Goal: Task Accomplishment & Management: Manage account settings

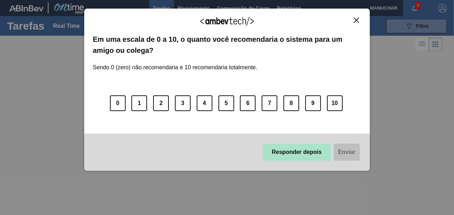
click at [303, 156] on button "Responder depois" at bounding box center [296, 151] width 68 height 17
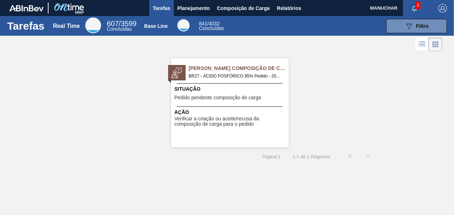
click at [218, 72] on span "BR27 - ÁCIDO FOSFÓRICO 85% Pedido - 2038435" at bounding box center [236, 76] width 94 height 8
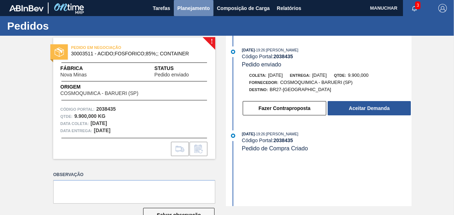
click at [183, 10] on span "Planejamento" at bounding box center [193, 8] width 32 height 9
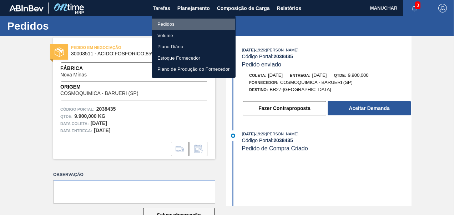
click at [172, 24] on li "Pedidos" at bounding box center [194, 24] width 84 height 11
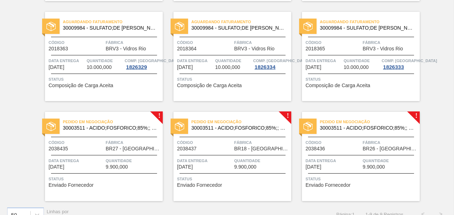
scroll to position [164, 0]
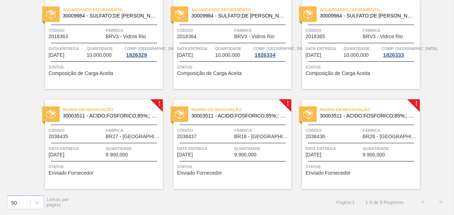
click at [155, 105] on div "Pedido em Negociação 30003511 - ACIDO;FOSFORICO;85%;; CONTAINER" at bounding box center [104, 111] width 118 height 12
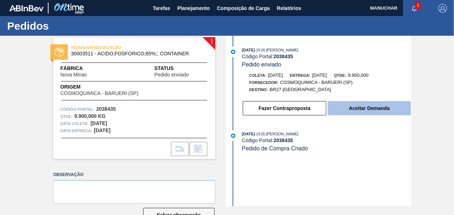
click at [380, 109] on button "Aceitar Demanda" at bounding box center [368, 108] width 83 height 14
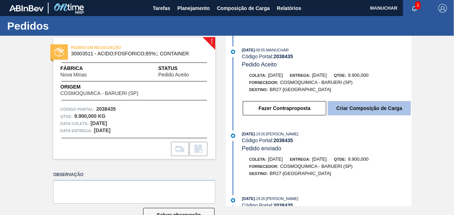
click at [369, 109] on button "Criar Composição de Carga" at bounding box center [368, 108] width 83 height 14
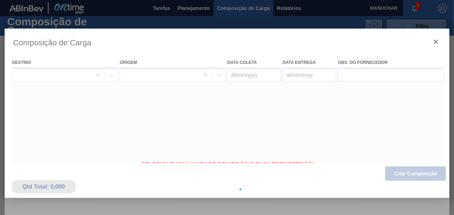
type coleta "[DATE]"
type entrega "[DATE]"
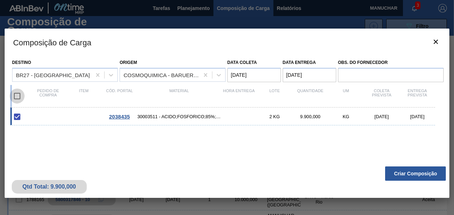
click at [17, 97] on input "checkbox" at bounding box center [17, 95] width 15 height 15
checkbox input "false"
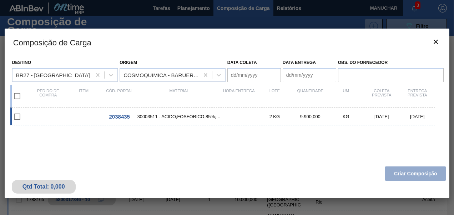
click at [17, 116] on input "checkbox" at bounding box center [17, 116] width 15 height 15
checkbox input "false"
click at [16, 93] on input "checkbox" at bounding box center [17, 95] width 15 height 15
checkbox input "true"
type coleta "[DATE]"
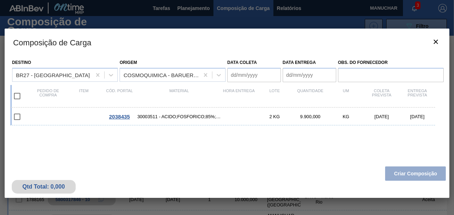
type entrega "[DATE]"
checkbox input "true"
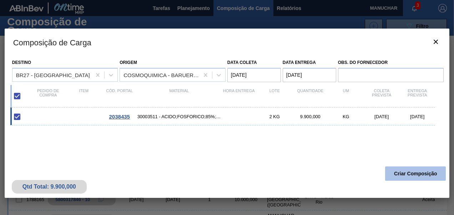
click at [410, 175] on button "Criar Composição" at bounding box center [415, 173] width 61 height 14
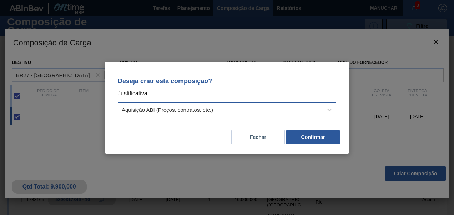
click at [157, 111] on div "Aquisição ABI (Preços, contratos, etc.)" at bounding box center [167, 109] width 91 height 6
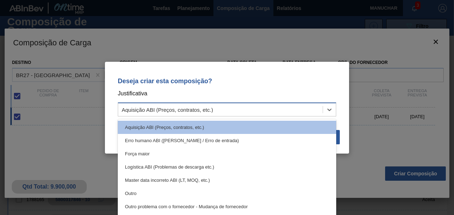
click at [157, 111] on div "Aquisição ABI (Preços, contratos, etc.)" at bounding box center [167, 109] width 91 height 6
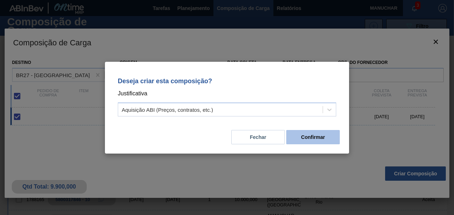
click at [326, 134] on button "Confirmar" at bounding box center [312, 137] width 53 height 14
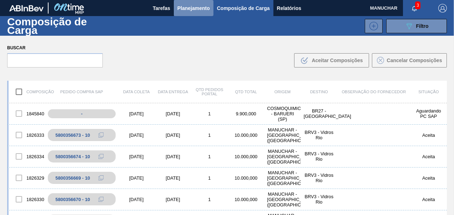
click at [190, 12] on button "Planejamento" at bounding box center [194, 8] width 40 height 16
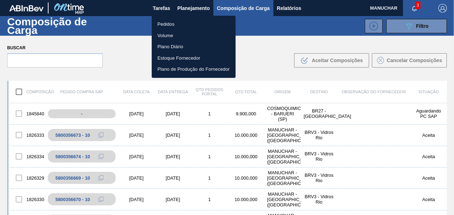
click at [174, 23] on li "Pedidos" at bounding box center [194, 24] width 84 height 11
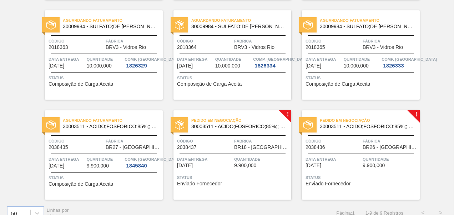
scroll to position [164, 0]
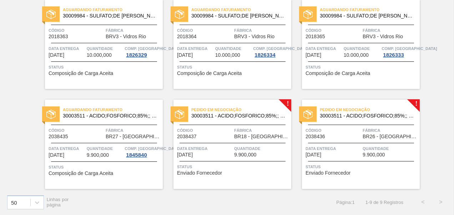
click at [287, 102] on div "Pedido em Negociação 30003511 - ACIDO;FOSFORICO;85%;; CONTAINER Código 2038437 …" at bounding box center [232, 143] width 118 height 89
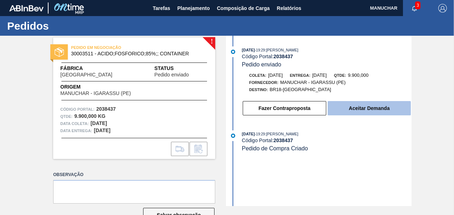
click at [353, 109] on button "Aceitar Demanda" at bounding box center [368, 108] width 83 height 14
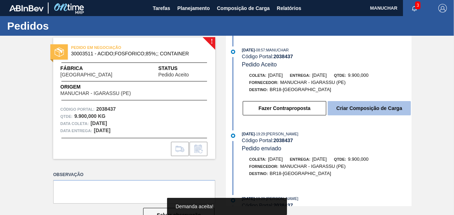
click at [384, 108] on button "Criar Composição de Carga" at bounding box center [368, 108] width 83 height 14
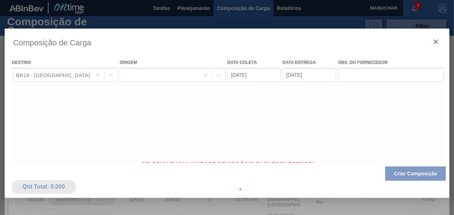
type coleta "[DATE]"
type entrega "[DATE]"
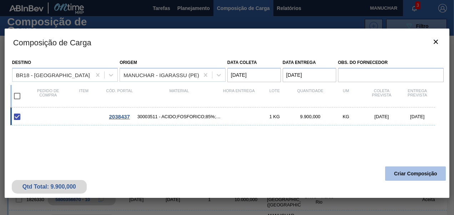
click at [419, 173] on button "Criar Composição" at bounding box center [415, 173] width 61 height 14
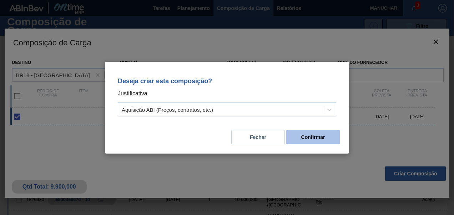
click at [312, 135] on button "Confirmar" at bounding box center [312, 137] width 53 height 14
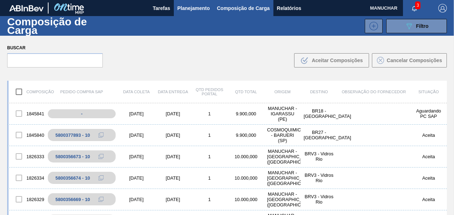
click at [190, 10] on span "Planejamento" at bounding box center [193, 8] width 32 height 9
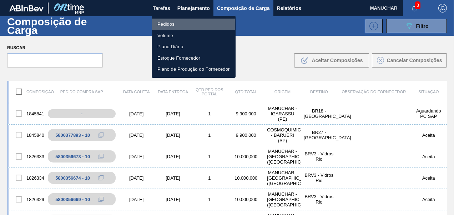
click at [164, 26] on li "Pedidos" at bounding box center [194, 24] width 84 height 11
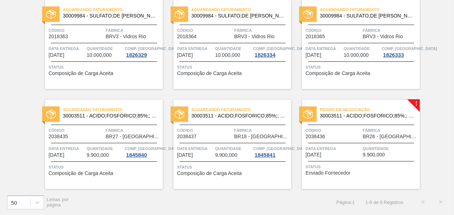
scroll to position [164, 0]
click at [414, 101] on div "Pedido em Negociação 30003511 - ACIDO;FOSFORICO;85%;; CONTAINER Código 2038436 …" at bounding box center [361, 143] width 118 height 89
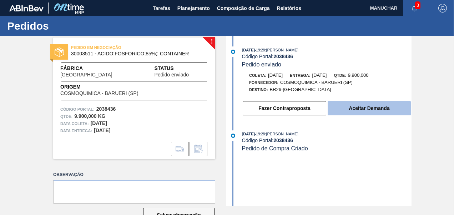
click at [363, 114] on button "Aceitar Demanda" at bounding box center [368, 108] width 83 height 14
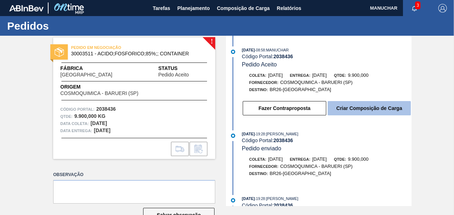
click at [368, 109] on button "Criar Composição de Carga" at bounding box center [368, 108] width 83 height 14
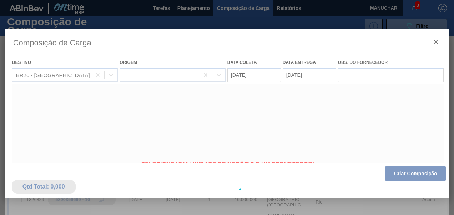
type coleta "[DATE]"
type entrega "[DATE]"
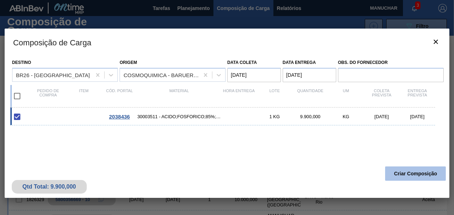
click at [415, 175] on button "Criar Composição" at bounding box center [415, 173] width 61 height 14
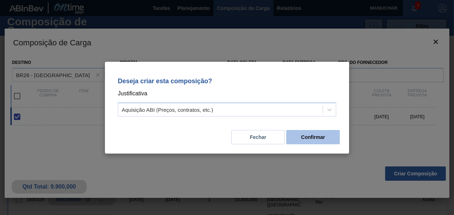
click at [300, 135] on button "Confirmar" at bounding box center [312, 137] width 53 height 14
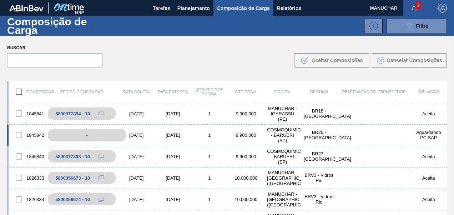
click at [78, 131] on div "-" at bounding box center [87, 135] width 78 height 12
click at [290, 133] on div "COSMOQUIMICA - BARUERI (SP)" at bounding box center [282, 135] width 36 height 16
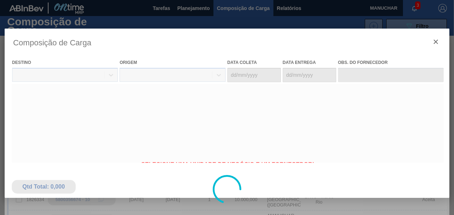
type coleta "[DATE]"
type entrega "[DATE]"
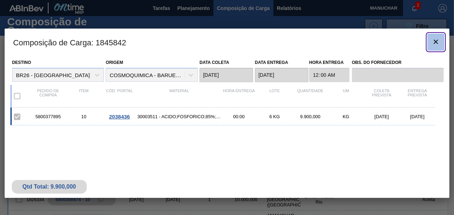
click at [434, 45] on icon "botão de ícone" at bounding box center [435, 41] width 9 height 9
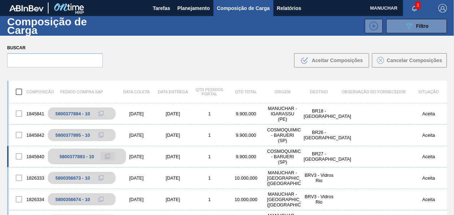
click at [109, 158] on span at bounding box center [107, 156] width 5 height 5
click at [81, 155] on div "5800377893 - 10" at bounding box center [77, 156] width 35 height 5
click at [29, 155] on div "1845840" at bounding box center [27, 156] width 36 height 15
click at [21, 159] on div at bounding box center [18, 156] width 15 height 15
click at [24, 152] on div at bounding box center [18, 156] width 15 height 15
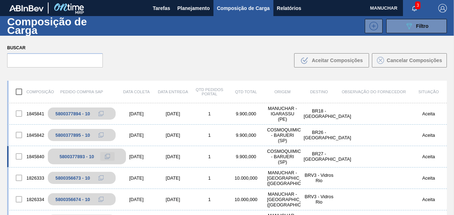
click at [100, 155] on button at bounding box center [107, 156] width 14 height 9
click at [104, 158] on button at bounding box center [107, 156] width 14 height 9
click at [172, 155] on div "[DATE]" at bounding box center [172, 156] width 36 height 5
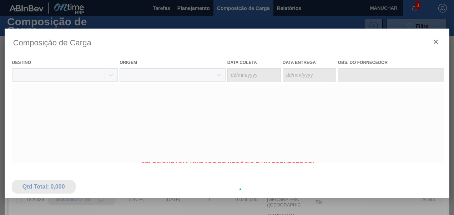
type coleta "[DATE]"
type entrega "[DATE]"
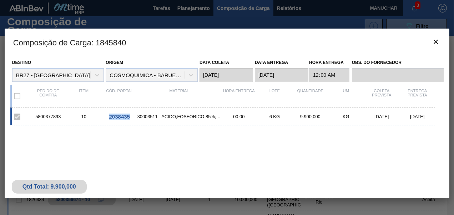
drag, startPoint x: 131, startPoint y: 116, endPoint x: 108, endPoint y: 116, distance: 23.2
click at [108, 116] on div "2038435" at bounding box center [120, 116] width 36 height 6
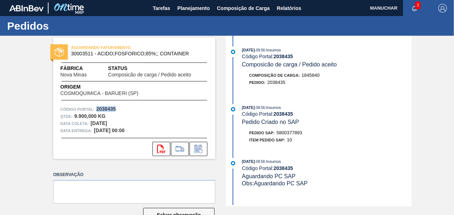
drag, startPoint x: 118, startPoint y: 109, endPoint x: 97, endPoint y: 111, distance: 20.7
click at [97, 111] on div "Código Portal: 2038435" at bounding box center [134, 109] width 148 height 7
copy strong "2038435"
click at [198, 7] on span "Planejamento" at bounding box center [193, 8] width 32 height 9
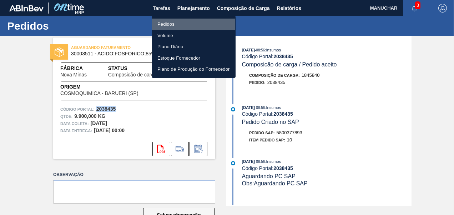
click at [167, 25] on li "Pedidos" at bounding box center [194, 24] width 84 height 11
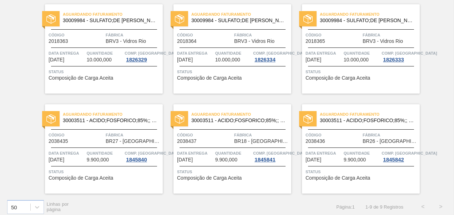
scroll to position [164, 0]
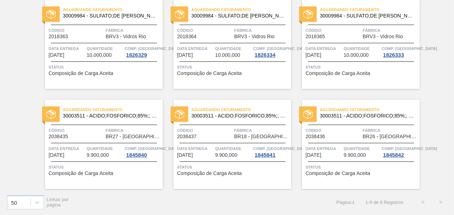
click at [242, 129] on span "Fábrica" at bounding box center [261, 130] width 55 height 7
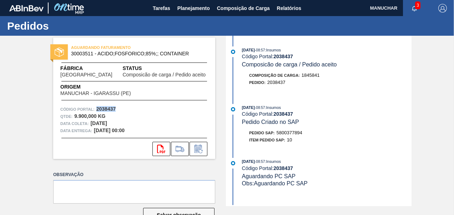
drag, startPoint x: 115, startPoint y: 108, endPoint x: 96, endPoint y: 108, distance: 19.3
click at [96, 108] on strong "2038437" at bounding box center [106, 109] width 20 height 6
copy strong "2038437"
click at [287, 133] on span "5800377894" at bounding box center [289, 132] width 26 height 5
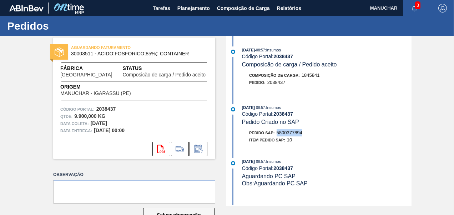
copy span "5800377894"
click at [163, 144] on button "svg{fill:#ff0000}" at bounding box center [161, 149] width 18 height 14
click at [186, 6] on span "Planejamento" at bounding box center [193, 8] width 32 height 9
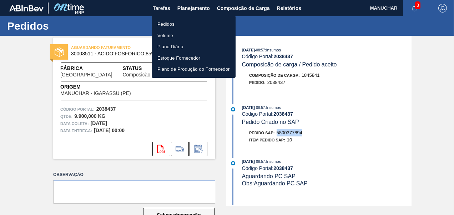
click at [167, 25] on li "Pedidos" at bounding box center [194, 24] width 84 height 11
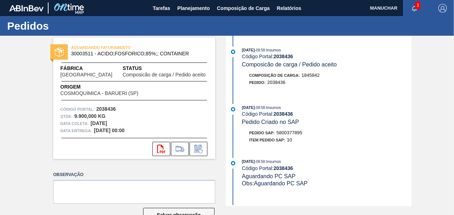
click at [106, 108] on strong "2038436" at bounding box center [106, 109] width 20 height 6
click at [163, 150] on icon "svg{fill:#ff0000}" at bounding box center [161, 148] width 9 height 9
click at [293, 132] on span "5800377895" at bounding box center [289, 132] width 26 height 5
